Goal: Information Seeking & Learning: Learn about a topic

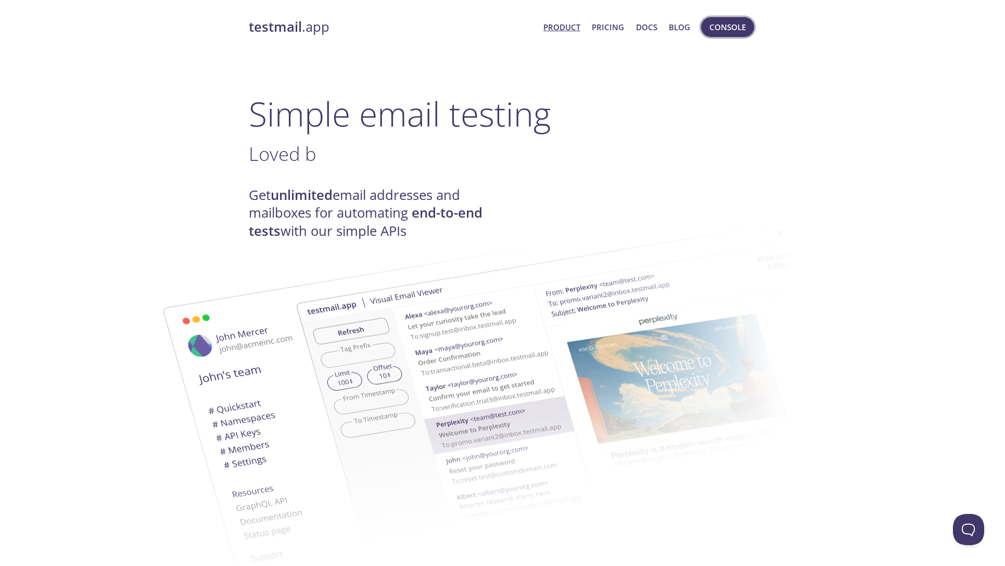
click at [721, 29] on span "Console" at bounding box center [727, 27] width 36 height 14
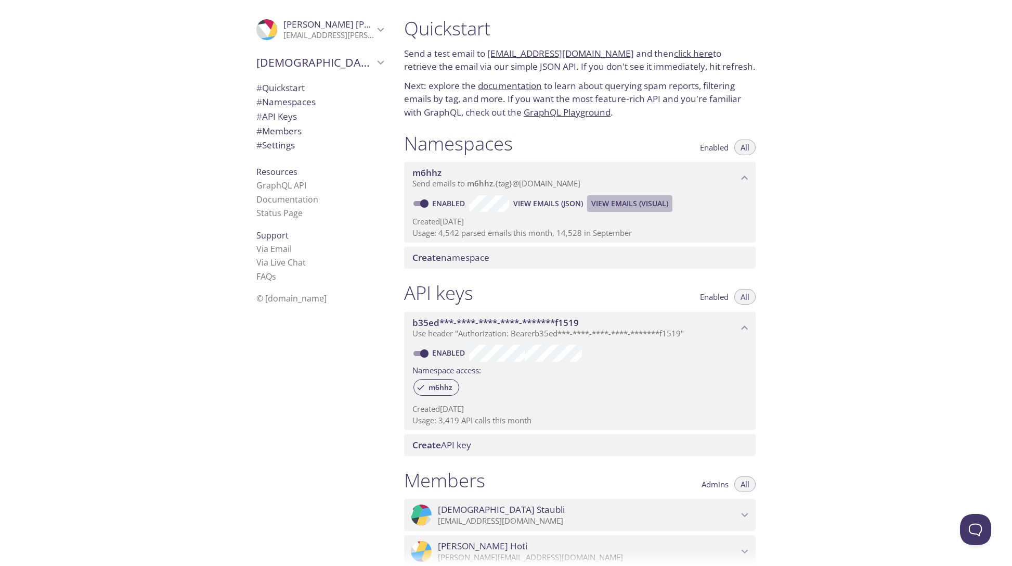
click at [625, 204] on span "View Emails (Visual)" at bounding box center [630, 203] width 77 height 12
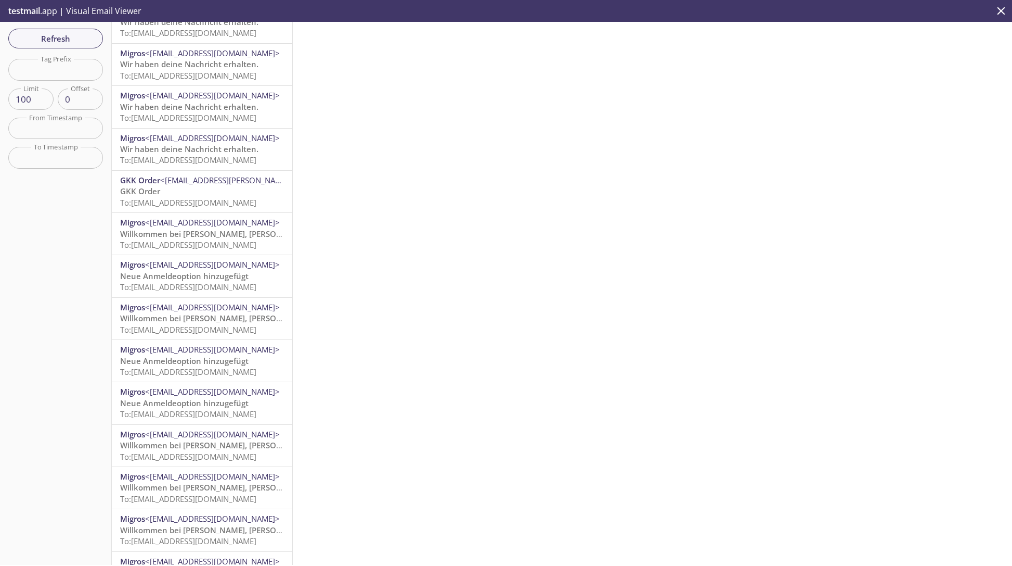
scroll to position [909, 0]
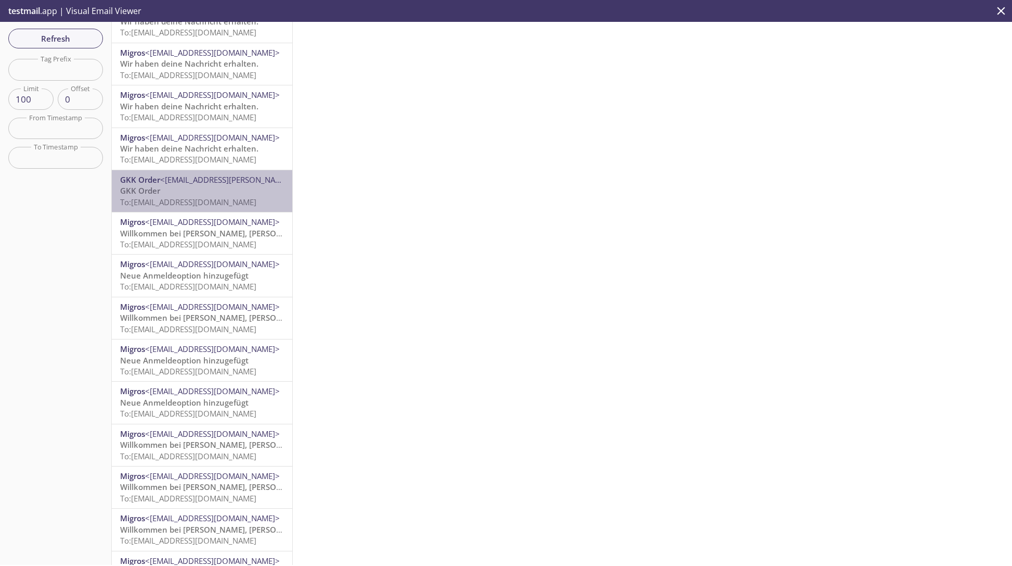
click at [226, 190] on p "GKK Order To: [EMAIL_ADDRESS][DOMAIN_NAME]" at bounding box center [202, 196] width 164 height 22
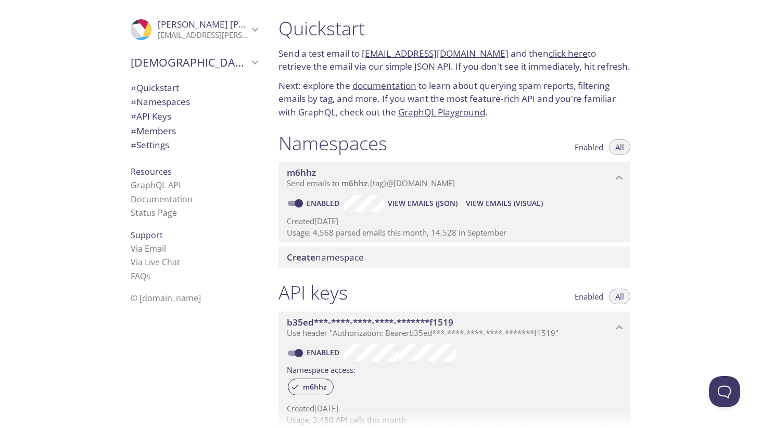
click at [502, 207] on span "View Emails (Visual)" at bounding box center [504, 203] width 77 height 12
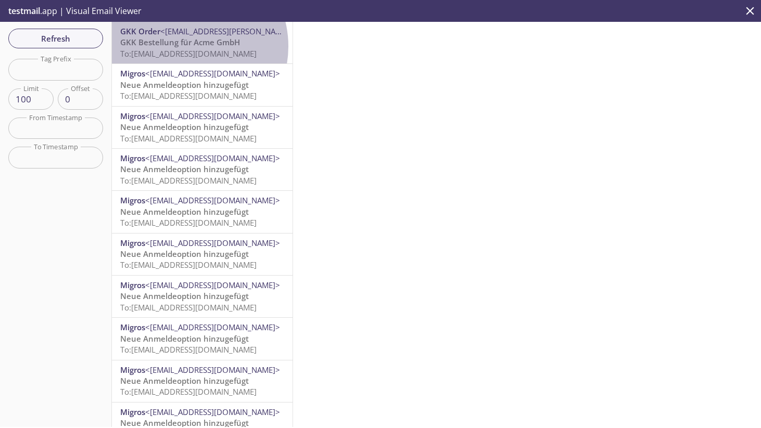
click at [184, 47] on span "GKK Bestellung für Acme GmbH" at bounding box center [180, 42] width 120 height 10
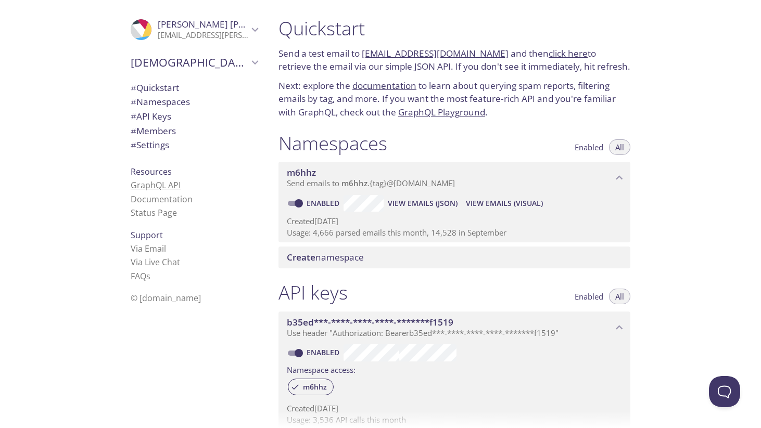
click at [157, 189] on link "GraphQL API" at bounding box center [156, 184] width 50 height 11
click at [170, 90] on span "# Quickstart" at bounding box center [155, 88] width 48 height 12
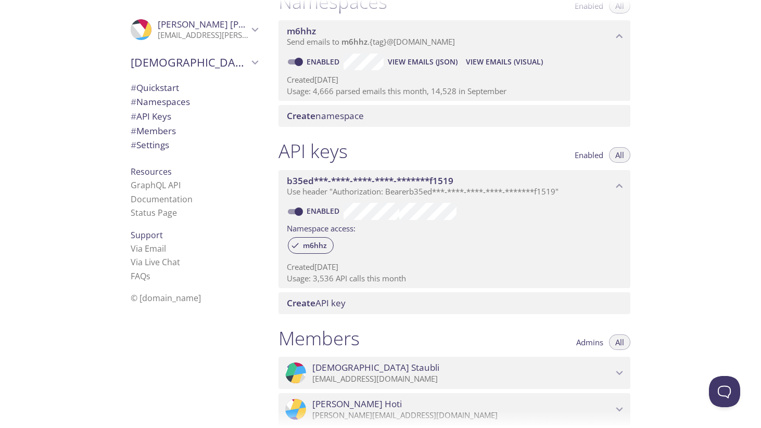
scroll to position [72, 0]
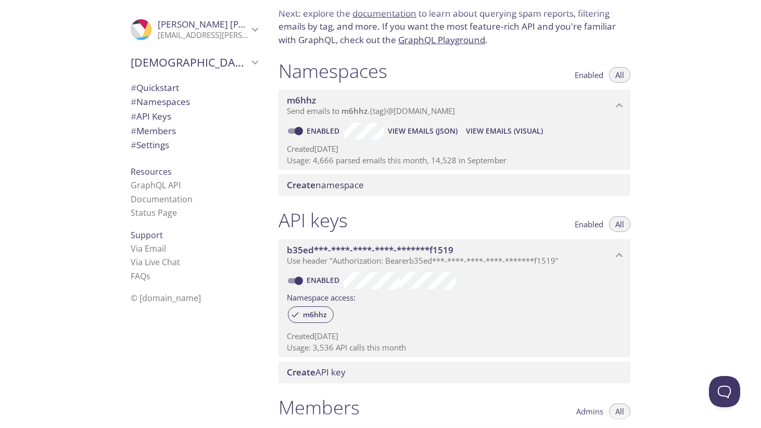
click at [397, 134] on span "View Emails (JSON)" at bounding box center [423, 131] width 70 height 12
click at [155, 186] on link "GraphQL API" at bounding box center [156, 184] width 50 height 11
click at [156, 195] on link "Documentation" at bounding box center [162, 199] width 62 height 11
